Goal: Browse casually

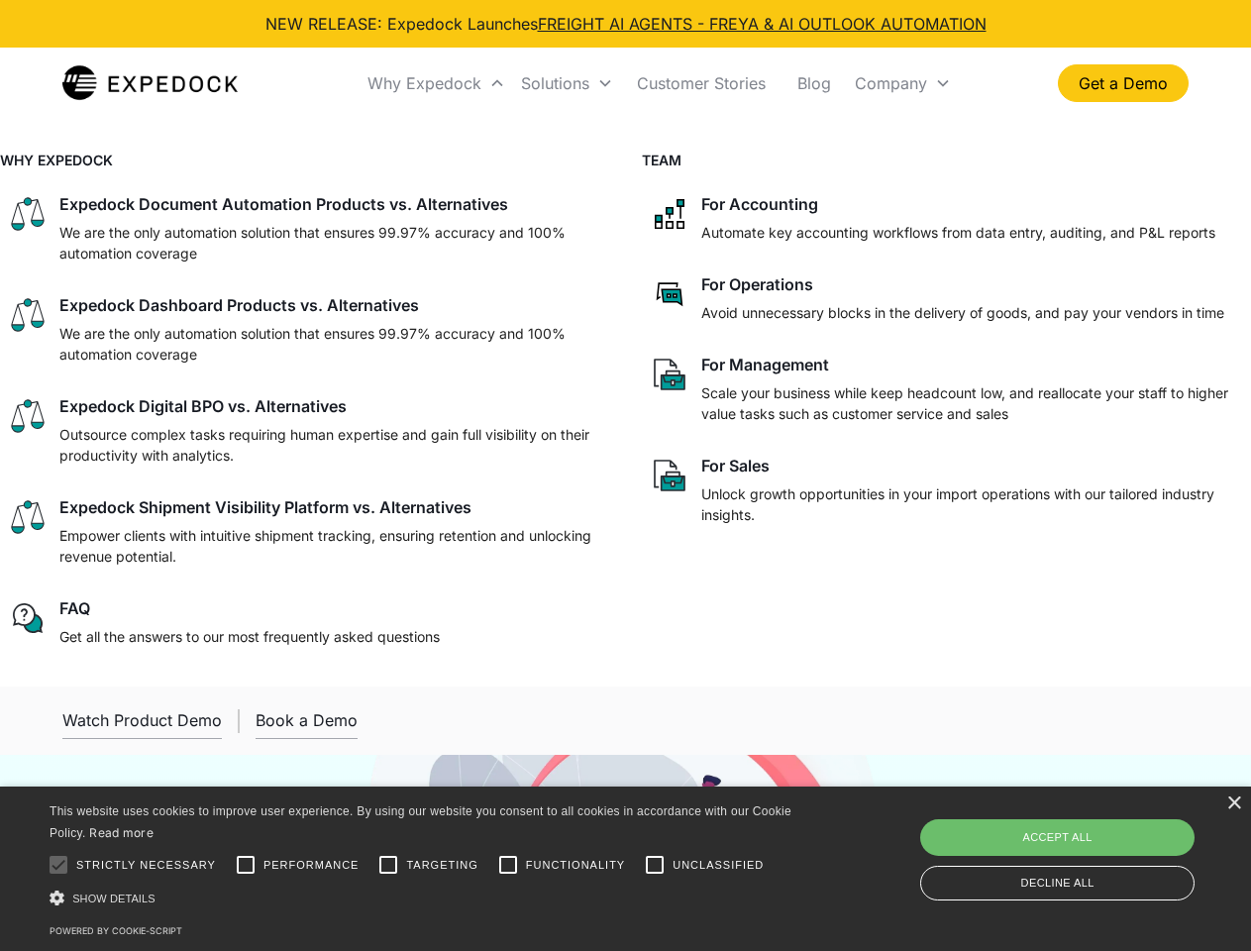
click at [437, 83] on div "Why Expedock" at bounding box center [424, 83] width 114 height 20
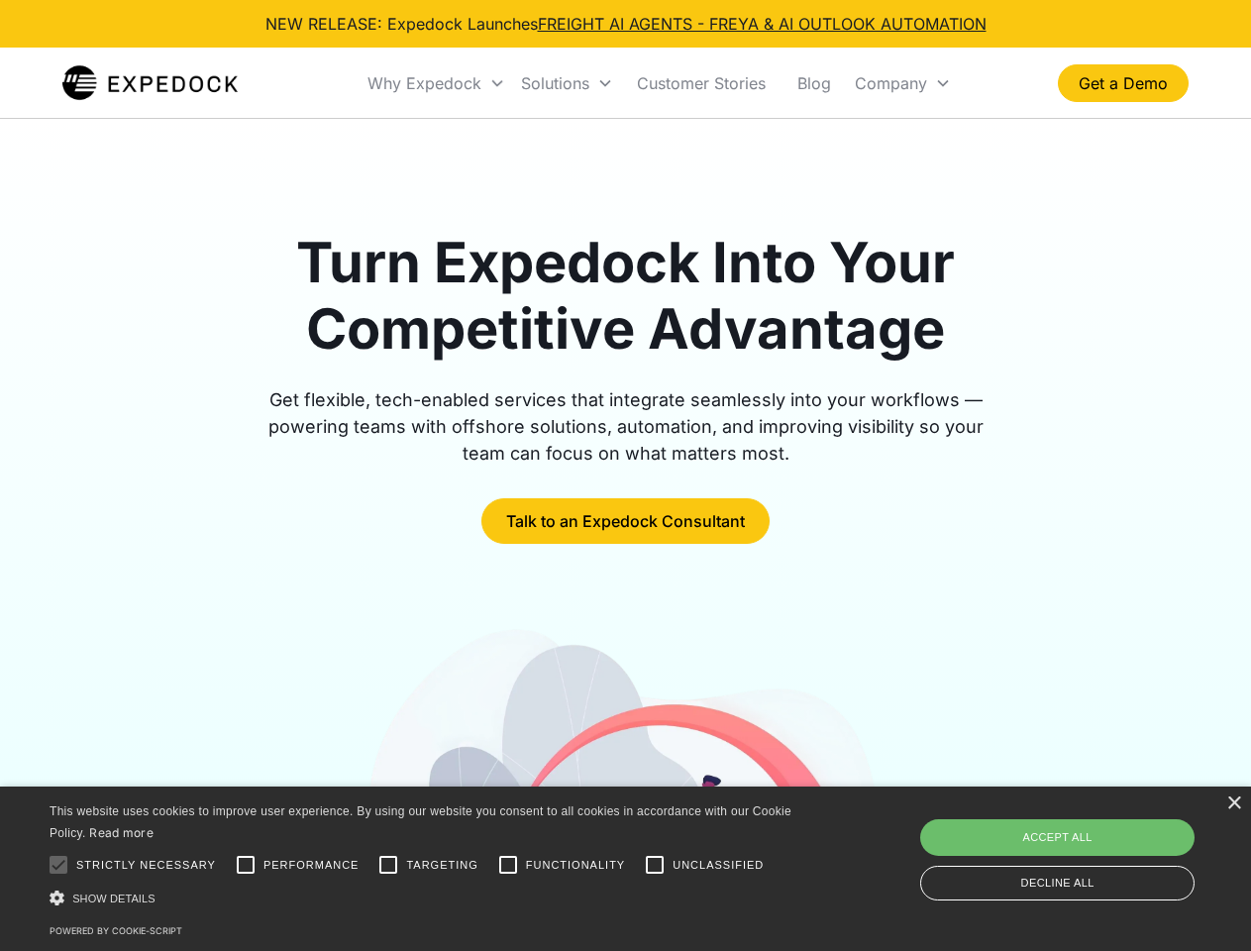
click at [566, 83] on div "Solutions" at bounding box center [555, 83] width 68 height 20
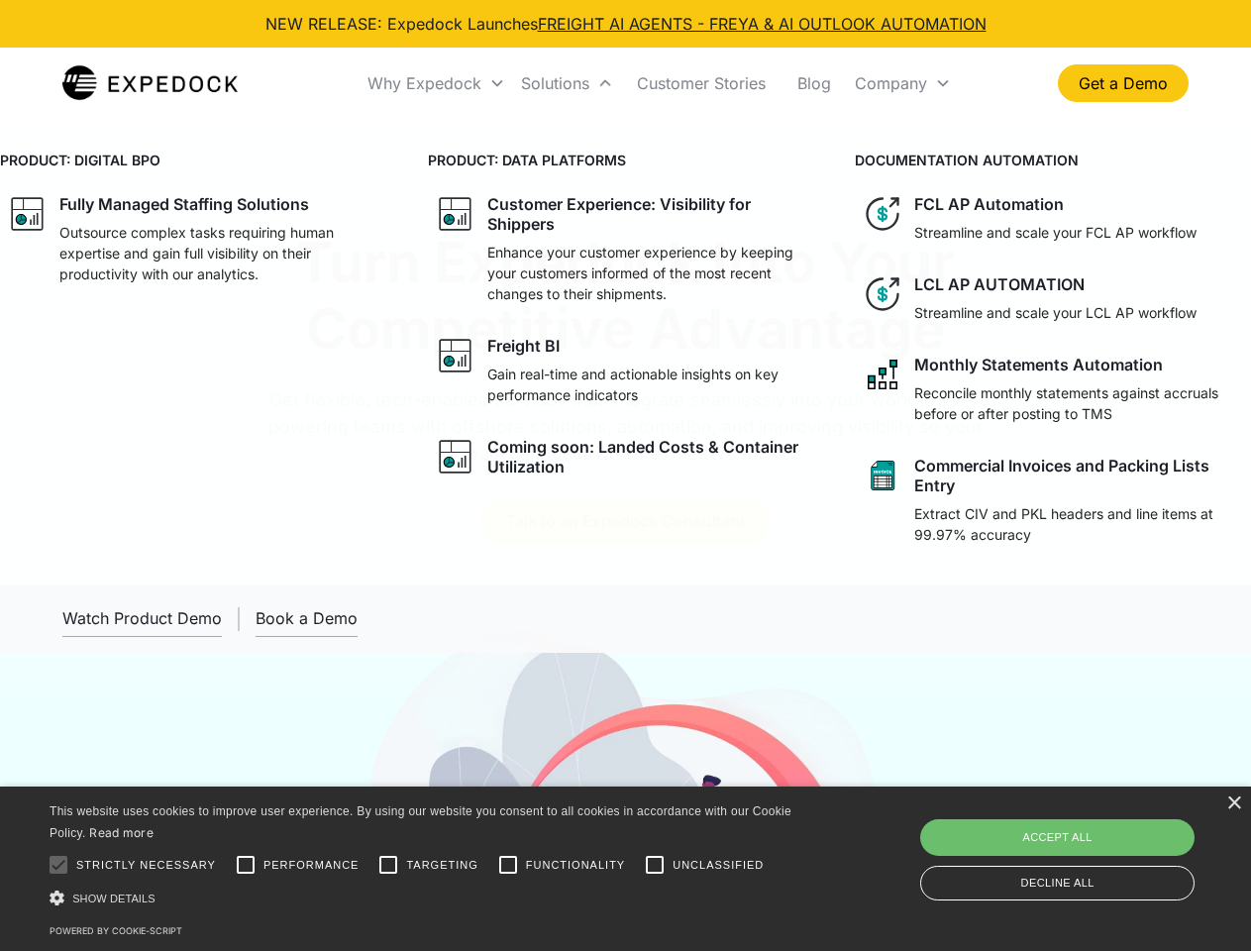
click at [902, 83] on div "Company" at bounding box center [891, 83] width 72 height 20
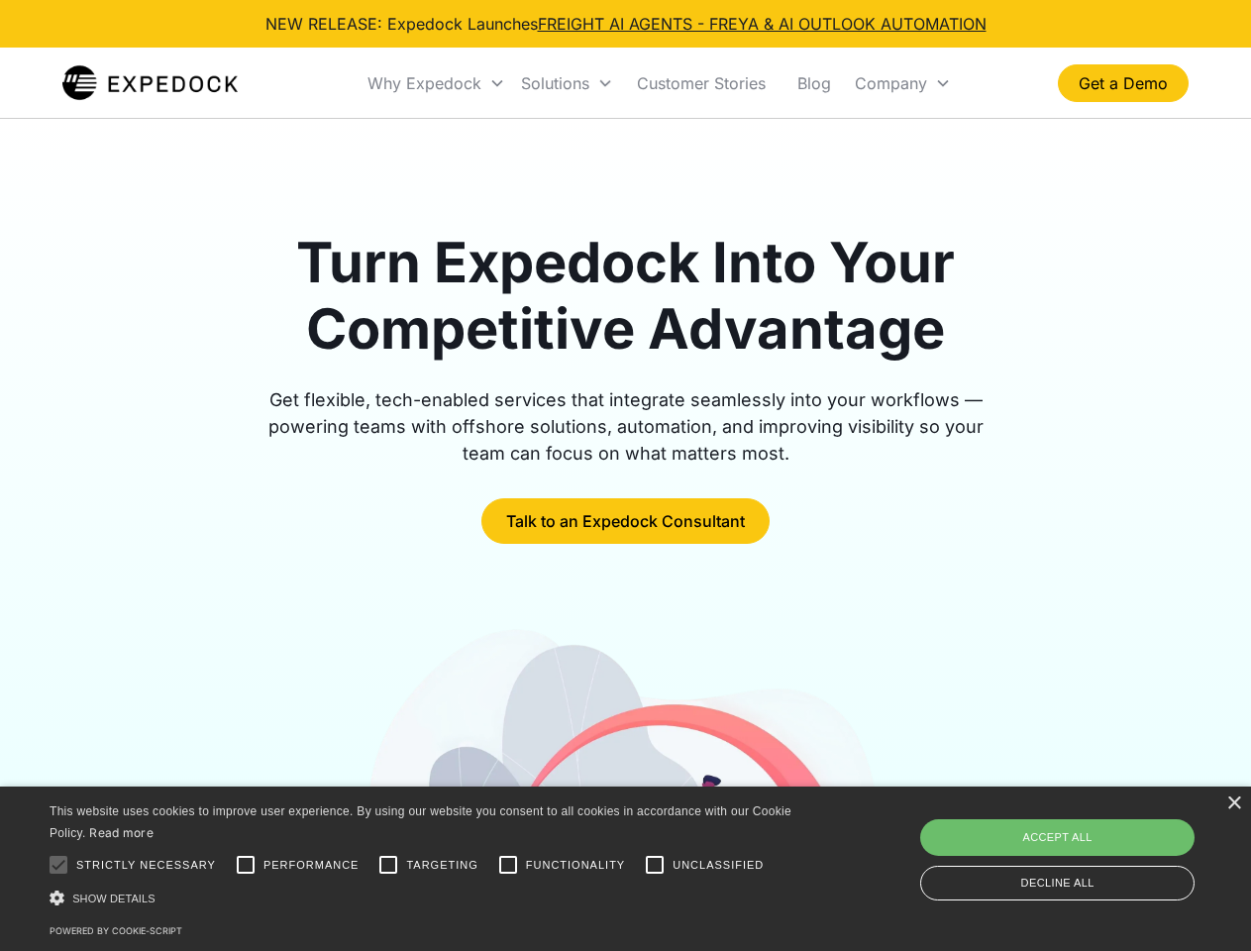
click at [58, 864] on div at bounding box center [59, 865] width 40 height 40
click at [246, 864] on input "Performance" at bounding box center [246, 865] width 40 height 40
checkbox input "true"
click at [388, 864] on input "Targeting" at bounding box center [388, 865] width 40 height 40
checkbox input "true"
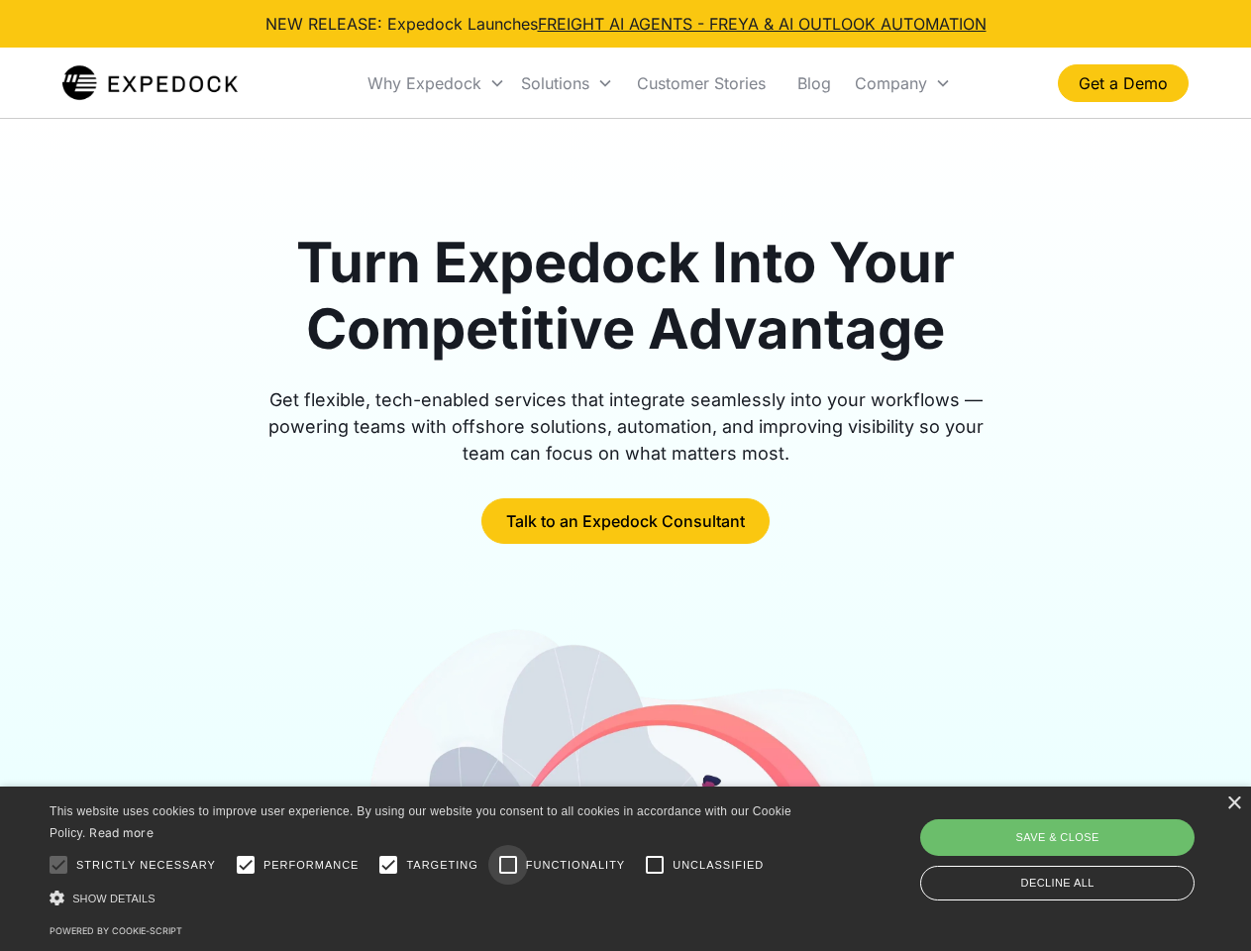
click at [508, 864] on input "Functionality" at bounding box center [508, 865] width 40 height 40
checkbox input "true"
click at [655, 864] on input "Unclassified" at bounding box center [655, 865] width 40 height 40
checkbox input "true"
click at [424, 897] on div "Show details Hide details" at bounding box center [424, 897] width 749 height 21
